Goal: Task Accomplishment & Management: Manage account settings

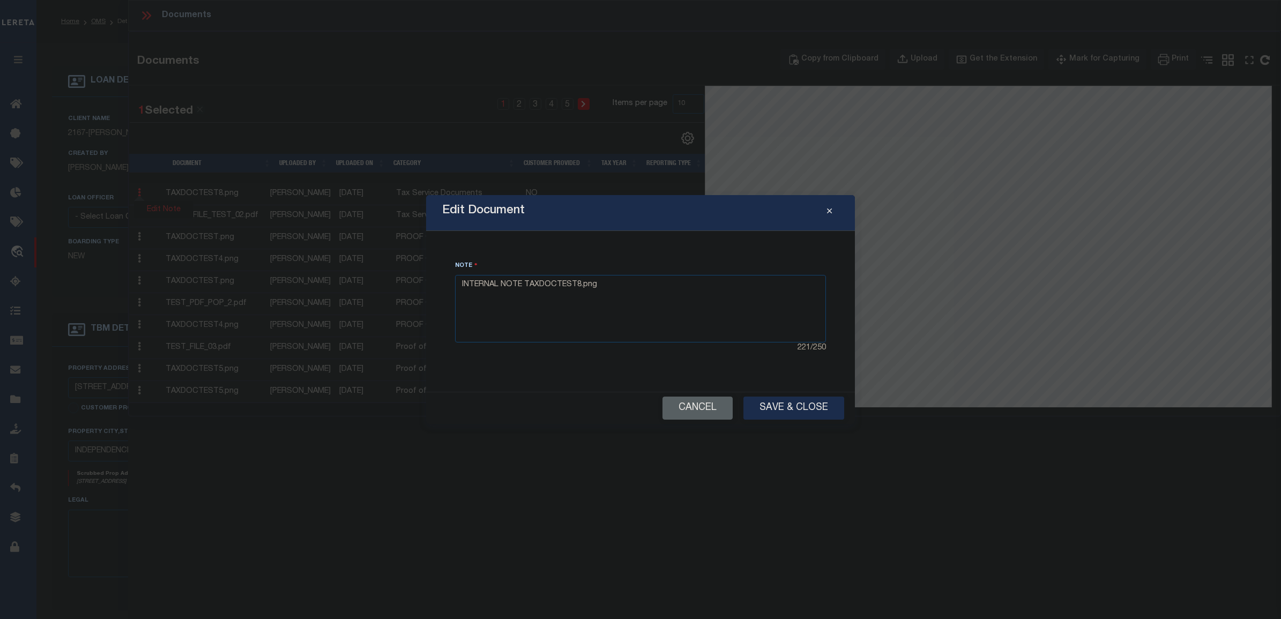
select select "10"
select select "Escrow"
click at [694, 428] on div "Edit Document Note INTERNAL NOTE TAXDOCTEST8.png 221 / 250 Cancel Save & Close" at bounding box center [640, 309] width 1281 height 619
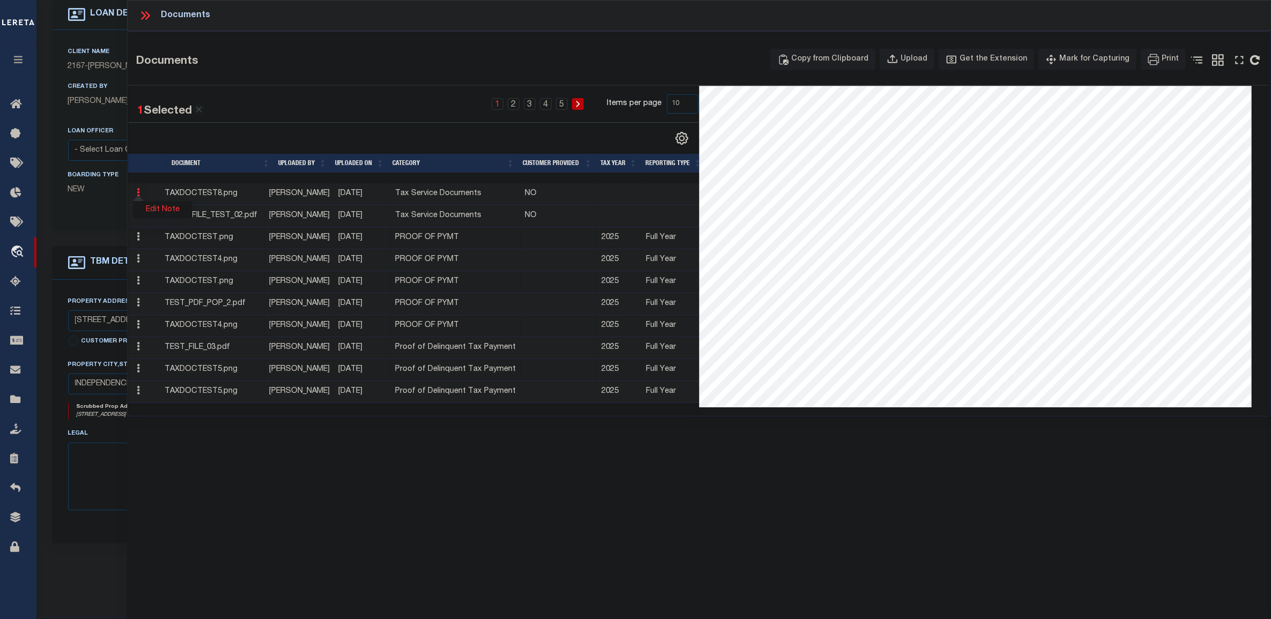
click at [696, 403] on td "Full Year" at bounding box center [674, 392] width 64 height 22
drag, startPoint x: 458, startPoint y: 471, endPoint x: 472, endPoint y: 470, distance: 14.0
click at [459, 470] on div "Documents Documents Copy from Clipboard Upload Get the Extension Mark for Captu…" at bounding box center [699, 295] width 1144 height 590
click at [630, 470] on div "Documents Documents Copy from Clipboard Upload Get the Extension Mark for Captu…" at bounding box center [699, 295] width 1144 height 590
click at [487, 470] on div "Documents Documents Copy from Clipboard Upload Get the Extension Mark for Captu…" at bounding box center [699, 295] width 1144 height 590
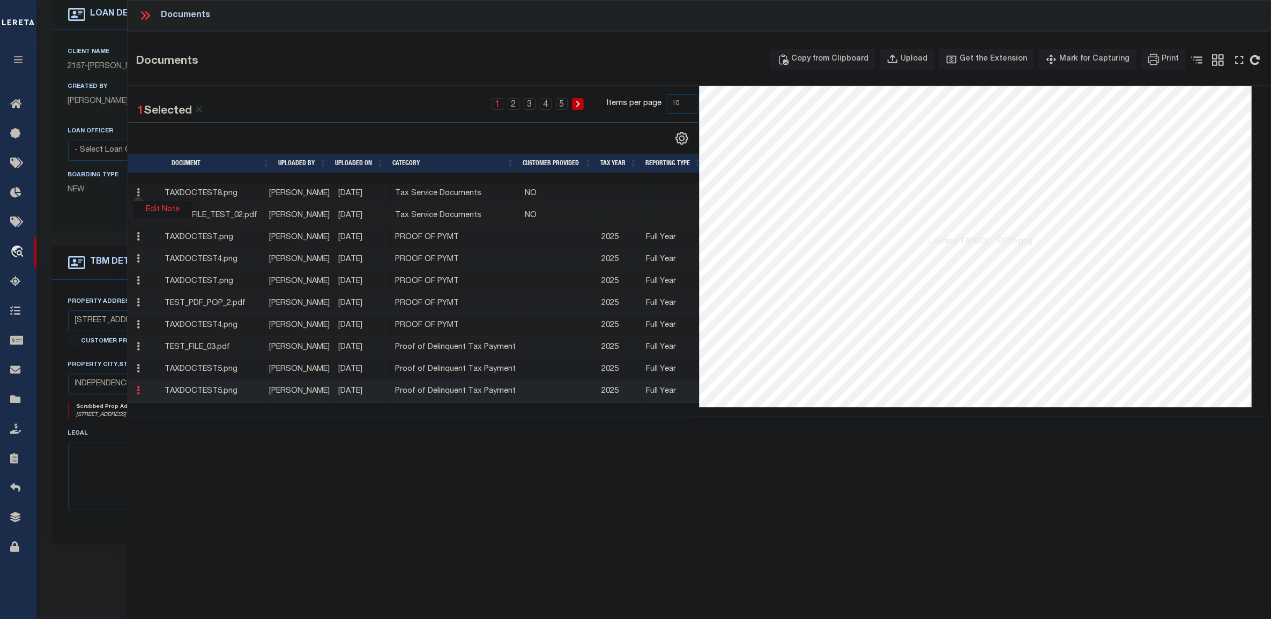
click at [601, 468] on div "Documents Documents Copy from Clipboard Upload Get the Extension Mark for Captu…" at bounding box center [699, 295] width 1144 height 590
click at [485, 486] on div "Documents Documents Copy from Clipboard Upload Get the Extension Mark for Captu…" at bounding box center [699, 295] width 1144 height 590
click at [523, 484] on div "Documents Documents Copy from Clipboard Upload Get the Extension Mark for Captu…" at bounding box center [699, 295] width 1144 height 590
click at [470, 484] on div "Documents Documents Copy from Clipboard Upload Get the Extension Mark for Captu…" at bounding box center [699, 295] width 1144 height 590
drag, startPoint x: 504, startPoint y: 478, endPoint x: 475, endPoint y: 478, distance: 29.0
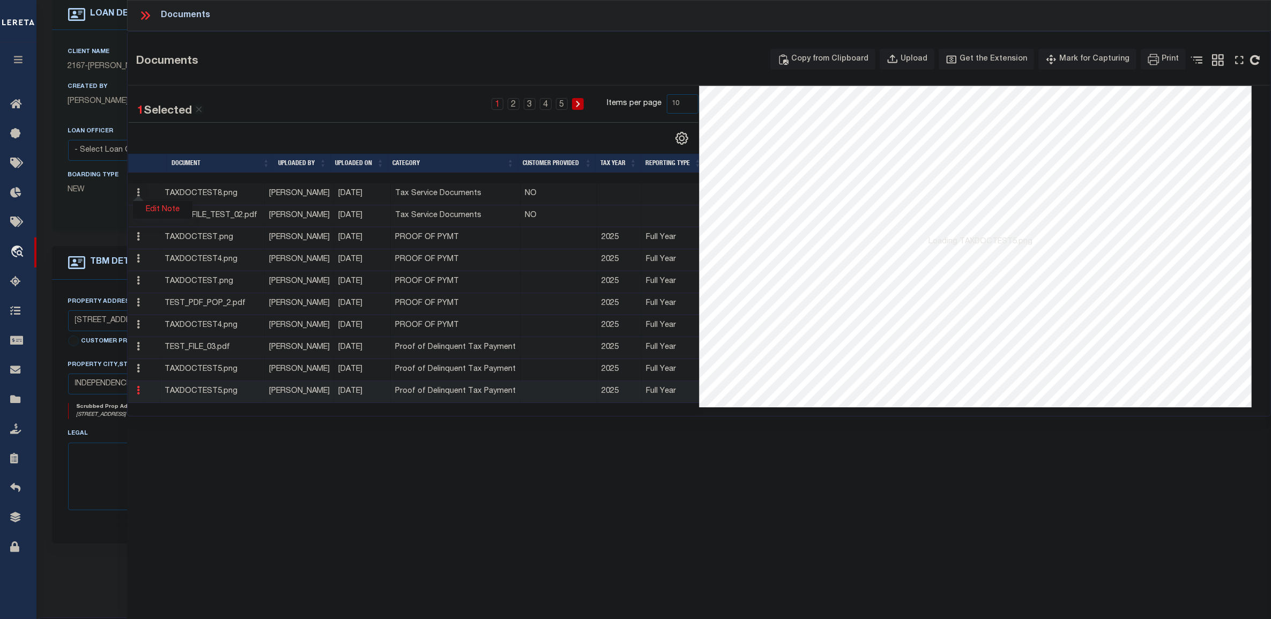
click at [487, 478] on div "Documents Documents Copy from Clipboard Upload Get the Extension Mark for Captu…" at bounding box center [699, 295] width 1144 height 590
click at [425, 480] on div "Documents Documents Copy from Clipboard Upload Get the Extension Mark for Captu…" at bounding box center [699, 295] width 1144 height 590
drag, startPoint x: 428, startPoint y: 479, endPoint x: 421, endPoint y: 478, distance: 6.5
click at [428, 478] on div "Documents Documents Copy from Clipboard Upload Get the Extension Mark for Captu…" at bounding box center [699, 295] width 1144 height 590
click at [781, 521] on div "Documents Documents Copy from Clipboard Upload Get the Extension Mark for Captu…" at bounding box center [699, 295] width 1144 height 590
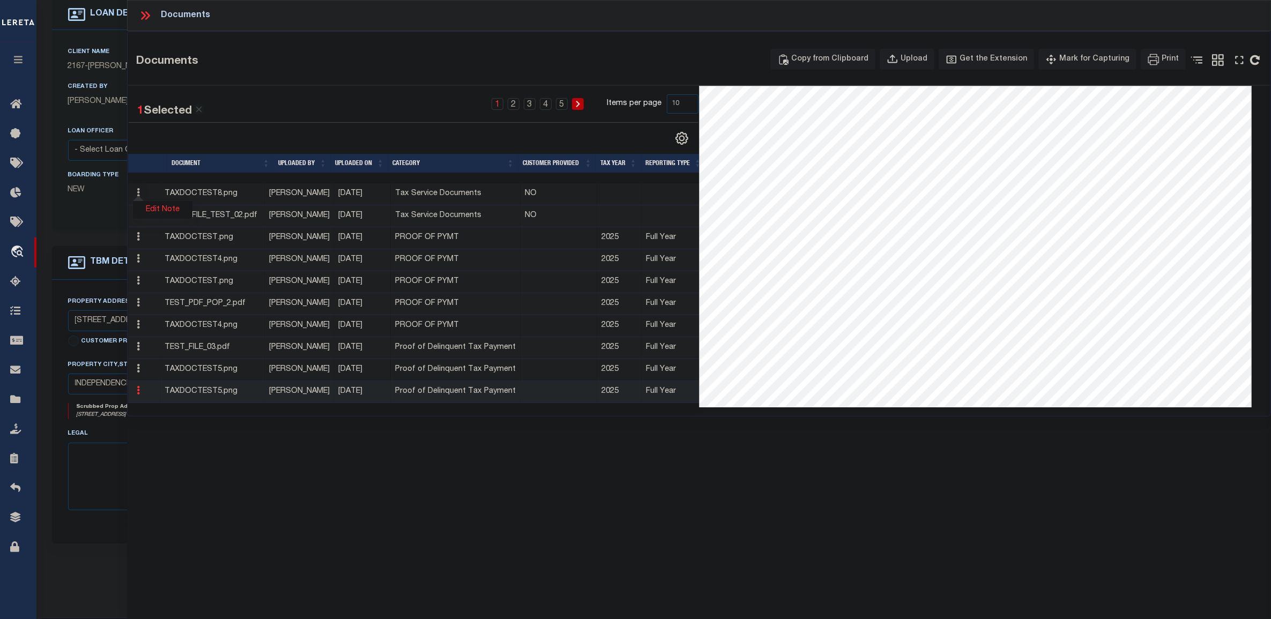
click at [631, 506] on div "Documents Documents Copy from Clipboard Upload Get the Extension Mark for Captu…" at bounding box center [699, 295] width 1144 height 590
click at [157, 208] on link "Edit Note" at bounding box center [163, 210] width 60 height 18
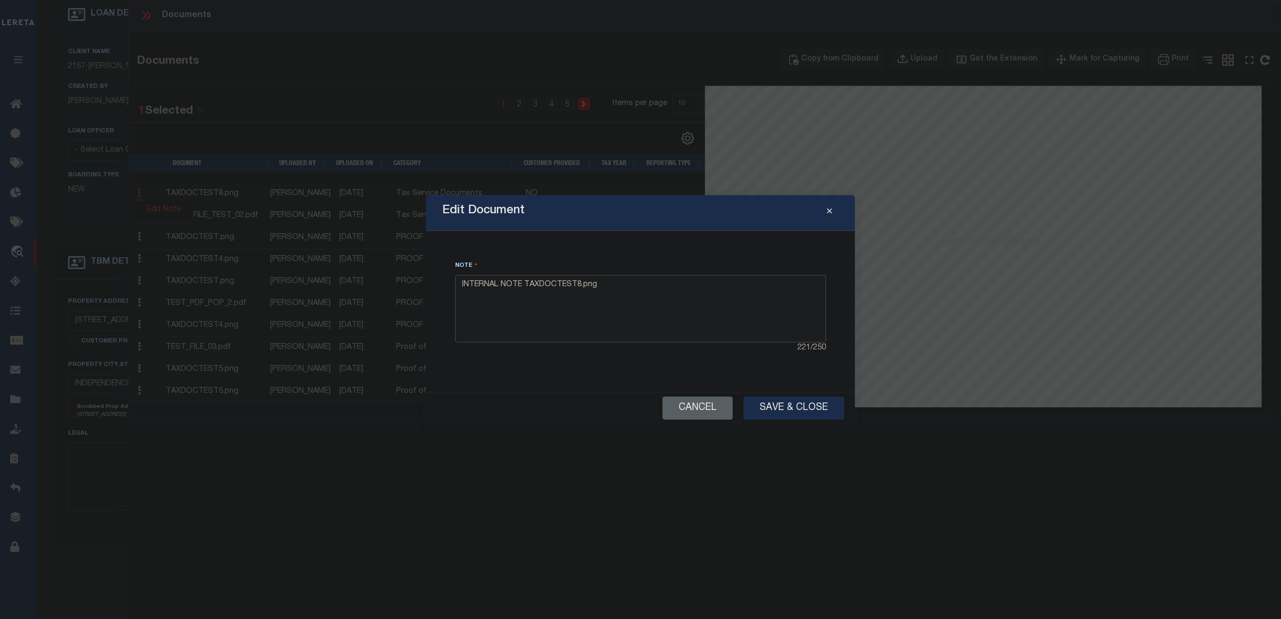
click at [682, 298] on textarea "INTERNAL NOTE TAXDOCTEST8.png" at bounding box center [640, 309] width 371 height 68
type textarea "INTERNAL NOTE TAXDOCTEST8.png edited"
click at [773, 403] on button "Save & Close" at bounding box center [794, 408] width 101 height 23
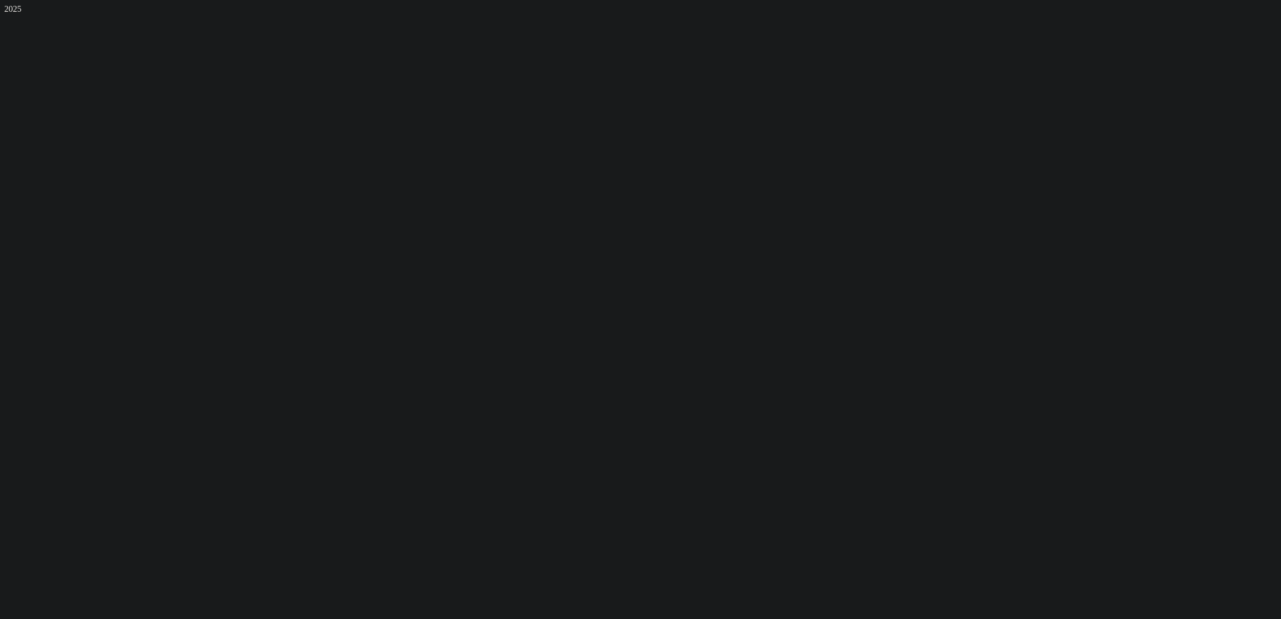
scroll to position [0, 0]
